Goal: Transaction & Acquisition: Purchase product/service

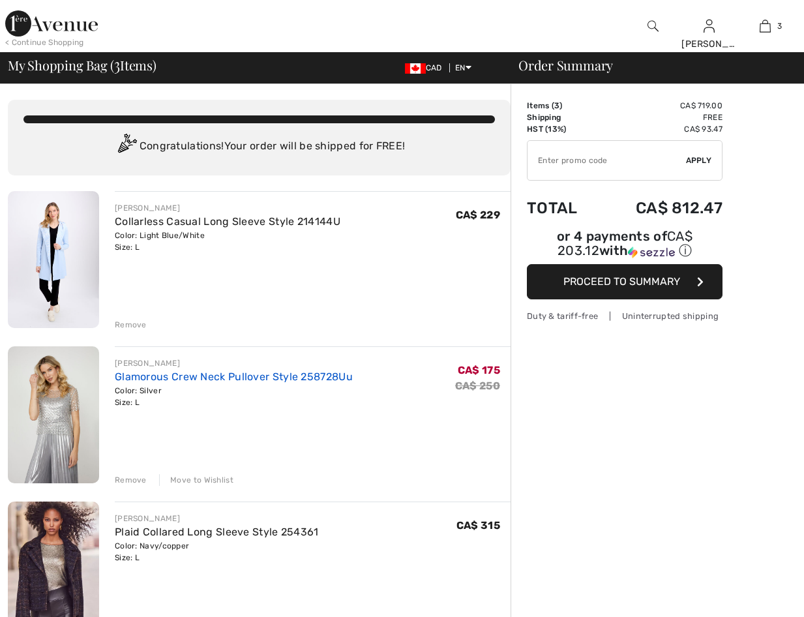
click at [208, 379] on link "Glamorous Crew Neck Pullover Style 258728Uu" at bounding box center [234, 376] width 238 height 12
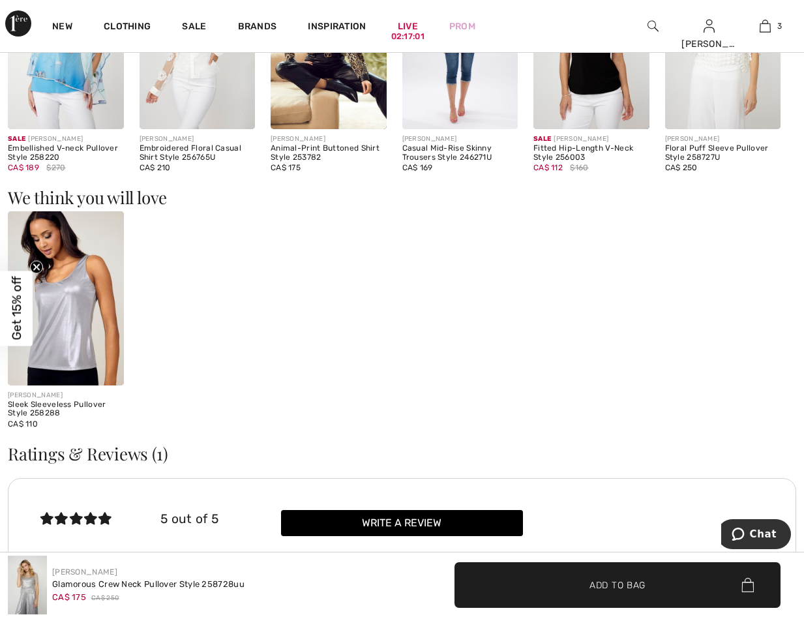
scroll to position [1304, 0]
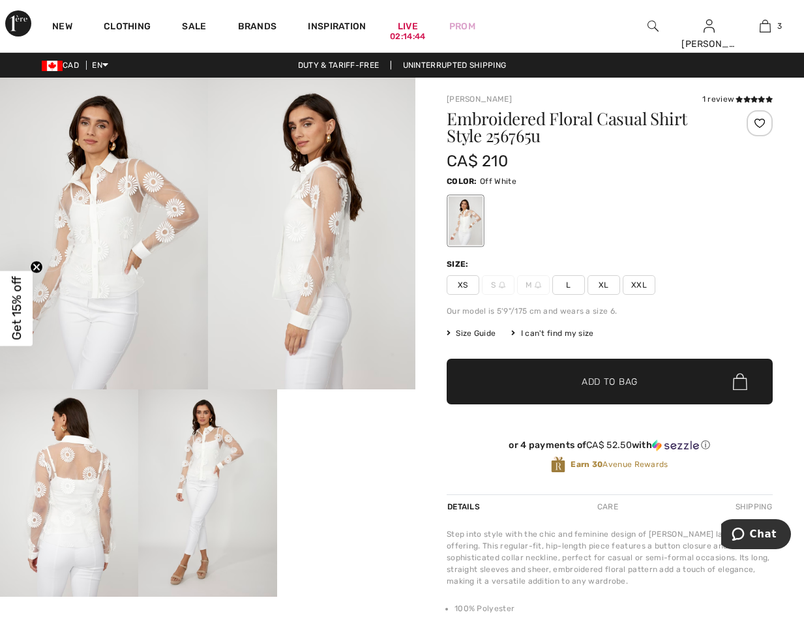
click at [752, 114] on div at bounding box center [760, 123] width 26 height 26
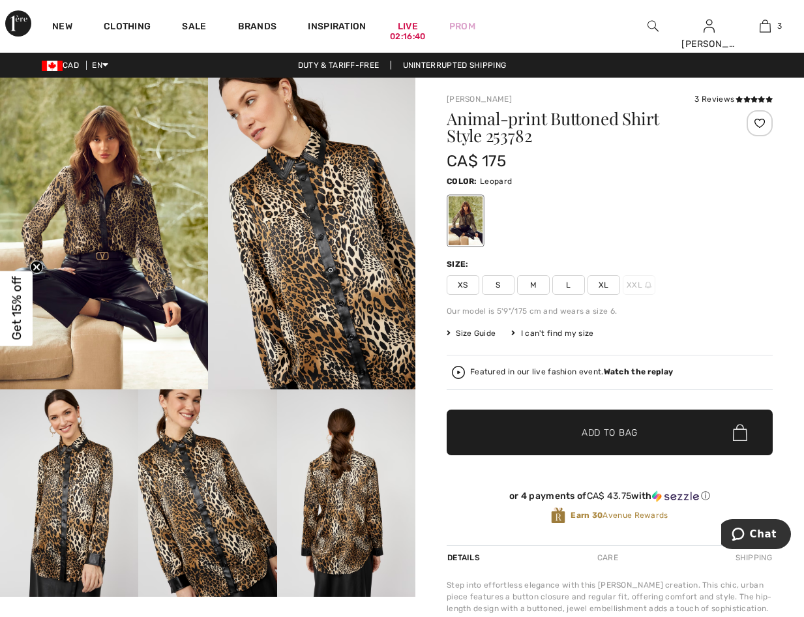
click at [763, 125] on div at bounding box center [760, 123] width 26 height 26
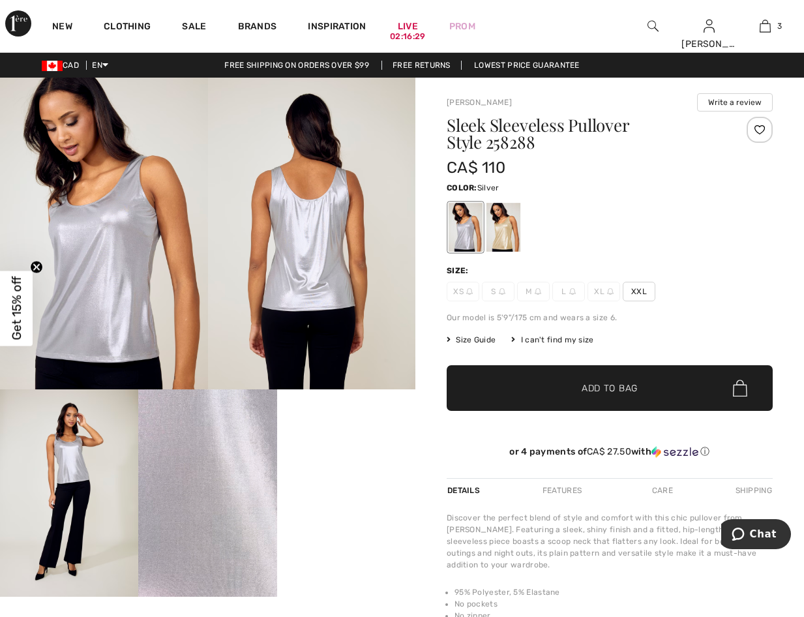
click at [760, 134] on div at bounding box center [760, 130] width 26 height 26
click at [553, 338] on div "I can't find my size" at bounding box center [552, 340] width 82 height 12
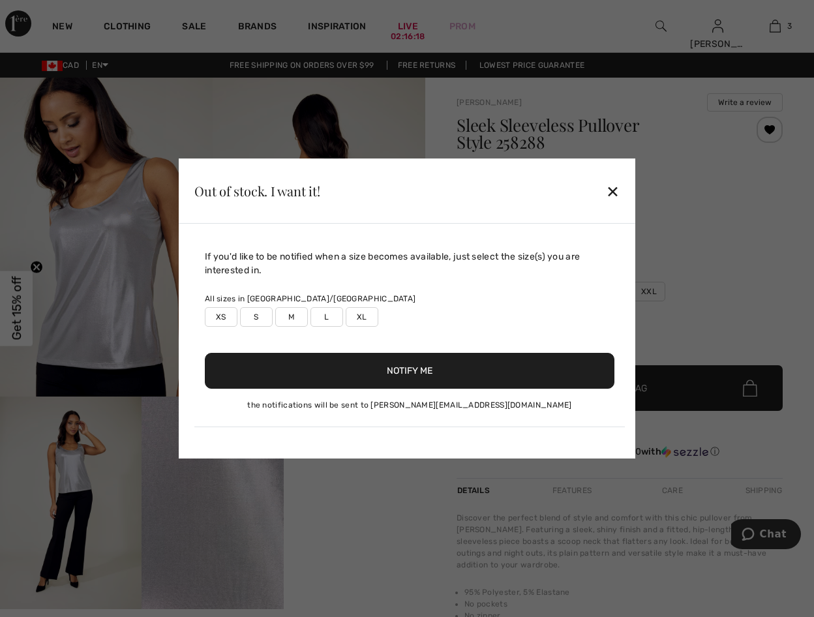
click at [615, 192] on div "✕" at bounding box center [613, 190] width 14 height 27
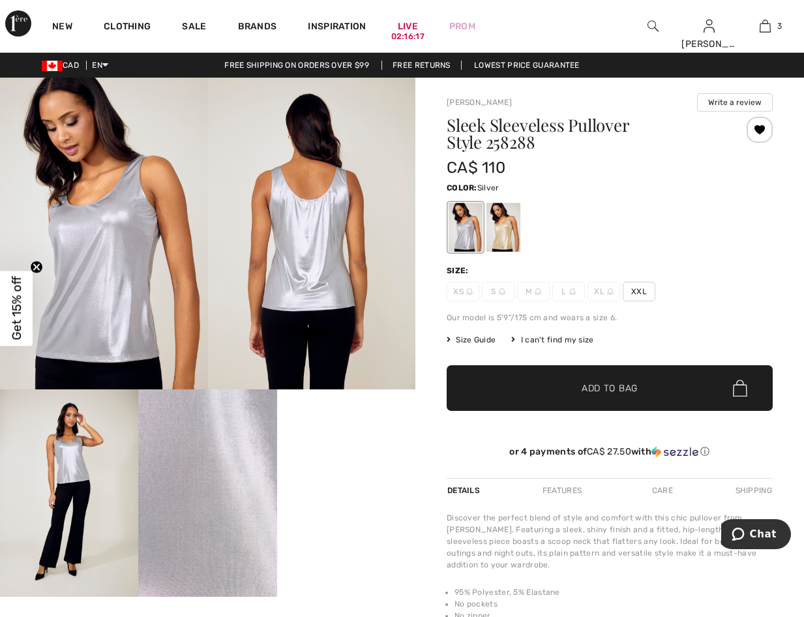
click at [474, 341] on span "Size Guide" at bounding box center [471, 340] width 49 height 12
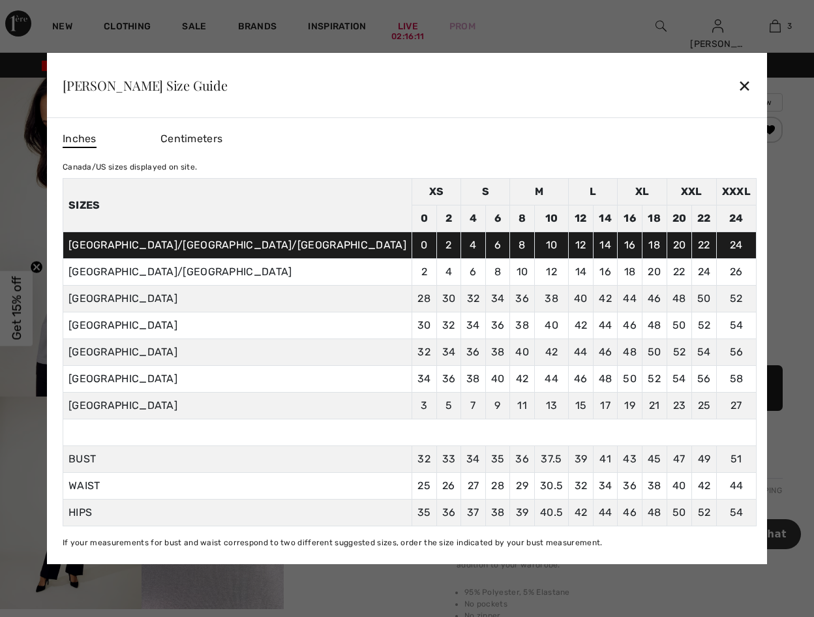
click at [737, 79] on div "✕" at bounding box center [744, 85] width 14 height 27
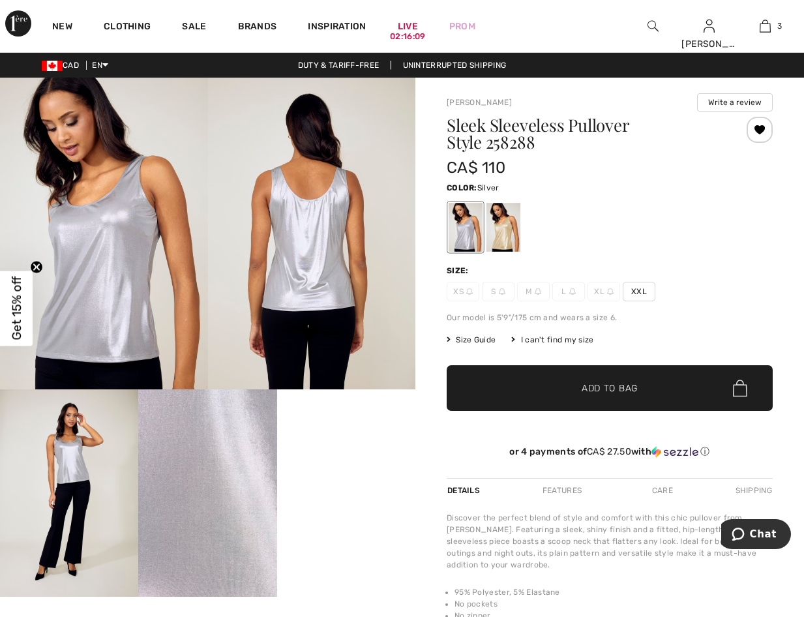
click at [552, 336] on div "I can't find my size" at bounding box center [552, 340] width 82 height 12
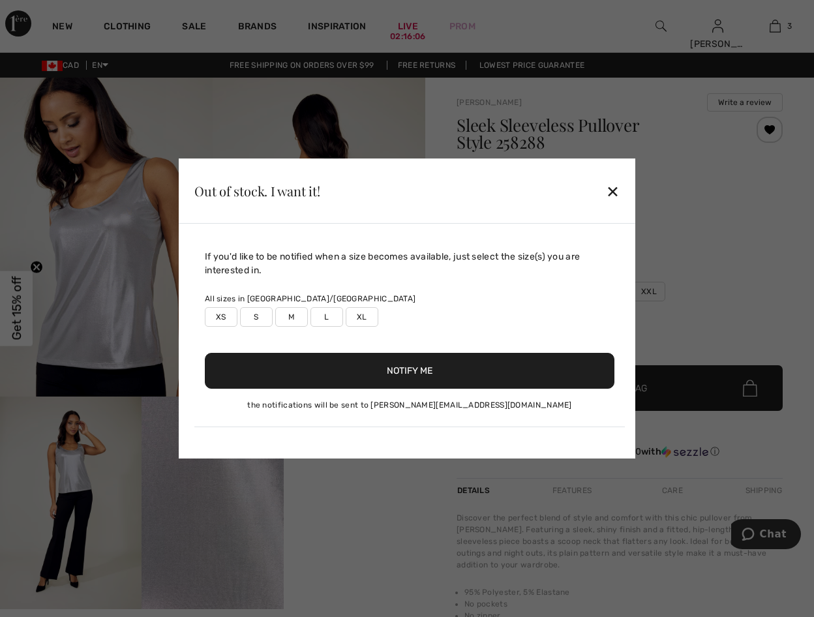
click at [323, 316] on label "L" at bounding box center [326, 317] width 33 height 20
click at [382, 373] on button "Notify Me" at bounding box center [409, 371] width 409 height 36
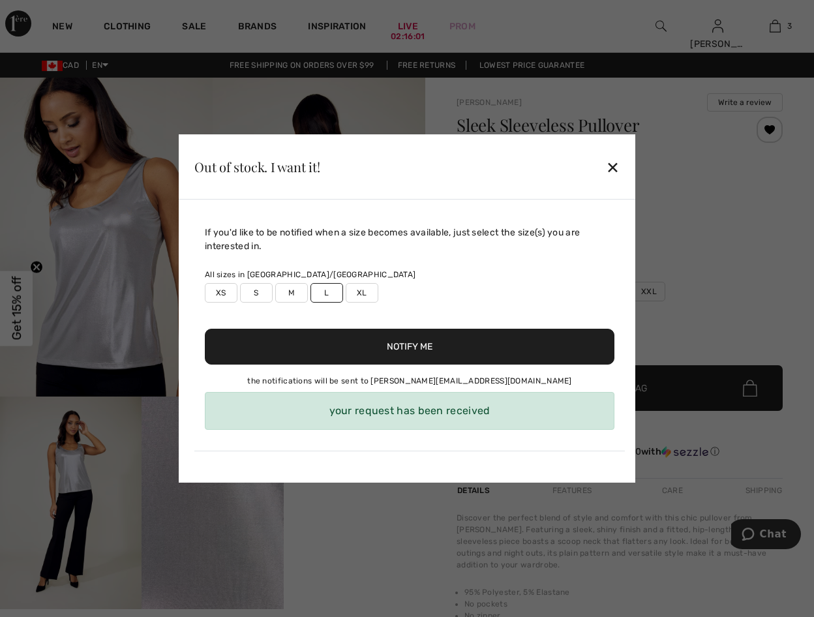
click at [614, 165] on div "✕" at bounding box center [613, 166] width 14 height 27
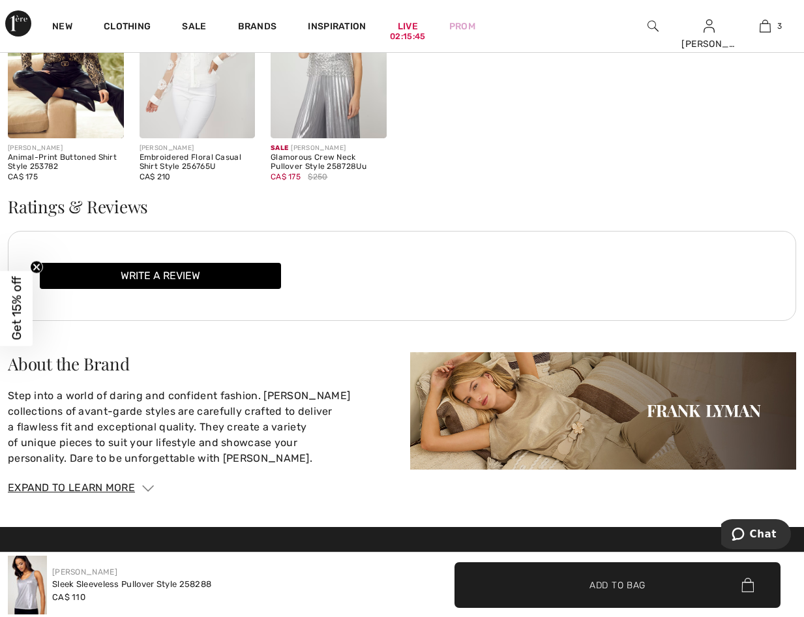
scroll to position [1434, 0]
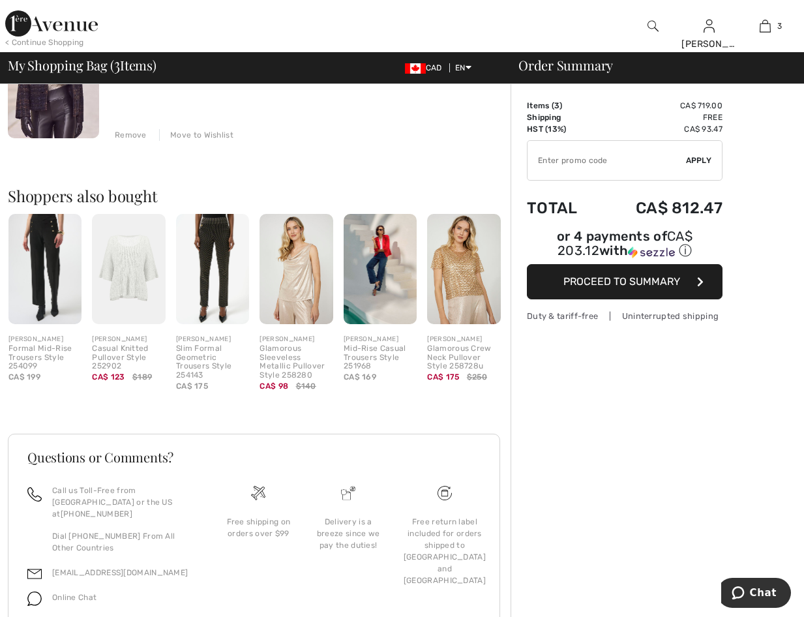
scroll to position [545, 0]
